Goal: Task Accomplishment & Management: Manage account settings

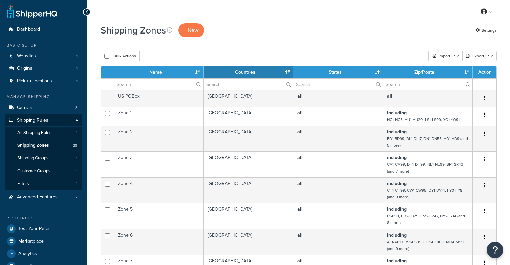
select select "15"
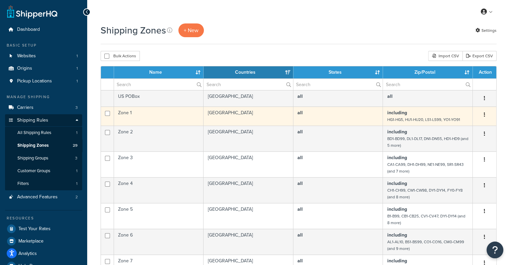
click at [484, 115] on icon "button" at bounding box center [484, 114] width 1 height 5
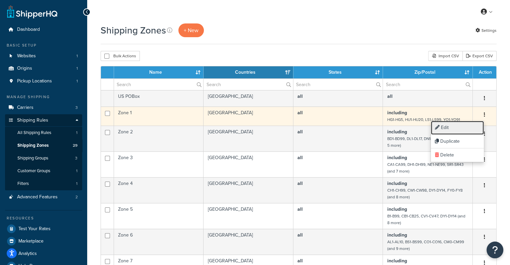
click at [460, 130] on link "Edit" at bounding box center [457, 128] width 53 height 14
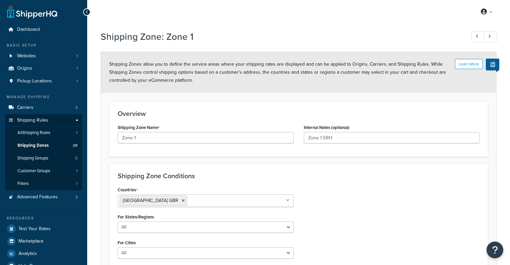
select select "including"
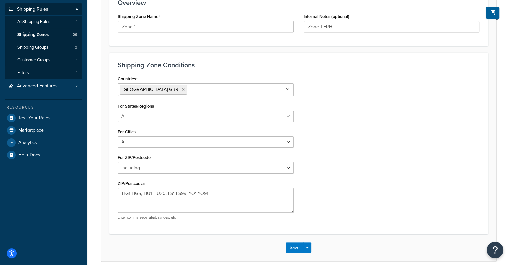
scroll to position [110, 0]
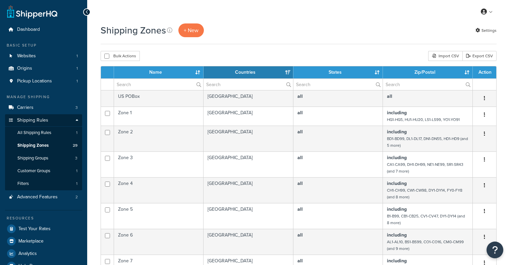
select select "15"
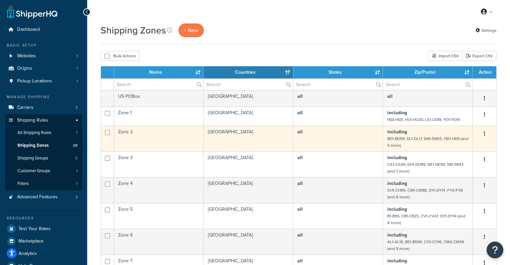
click at [396, 143] on small "BD1-BD99, DL1-DL17, DN1-DN55, HD1-HD9 (and 5 more)" at bounding box center [427, 142] width 81 height 13
click at [398, 139] on small "BD1-BD99, DL1-DL17, DN1-DN55, HD1-HD9 (and 5 more)" at bounding box center [427, 142] width 81 height 13
click at [487, 133] on button "button" at bounding box center [484, 134] width 9 height 11
click at [460, 148] on link "Edit" at bounding box center [457, 147] width 53 height 14
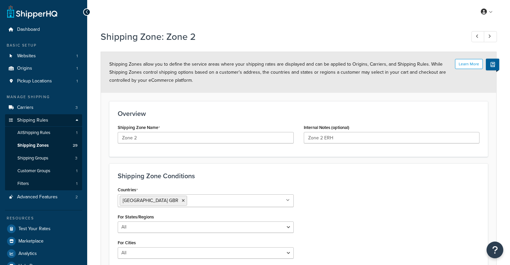
select select "including"
